Goal: Book appointment/travel/reservation

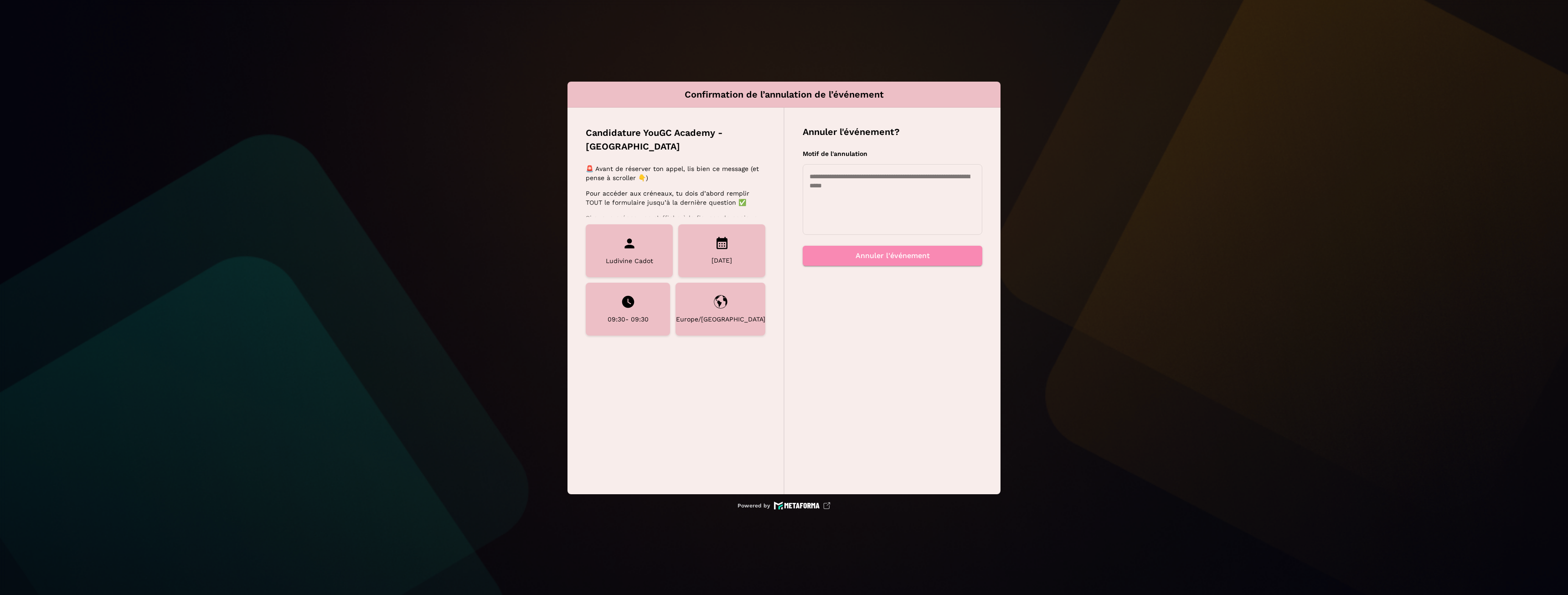
click at [912, 197] on textarea at bounding box center [892, 199] width 165 height 54
click at [958, 193] on textarea "**********" at bounding box center [892, 199] width 165 height 54
type textarea "**********"
click at [927, 254] on button "Annuler l'événement" at bounding box center [892, 255] width 180 height 20
